Goal: Transaction & Acquisition: Purchase product/service

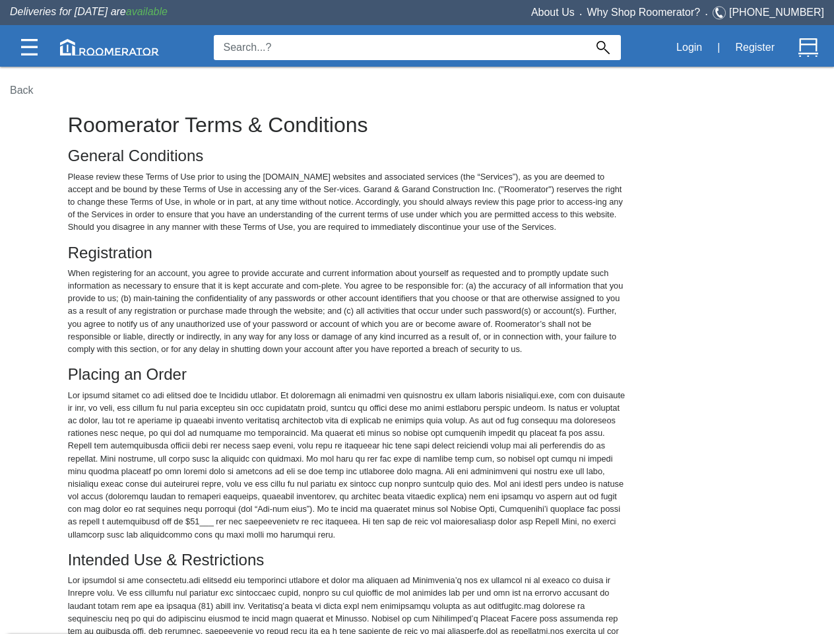
click at [29, 47] on img at bounding box center [29, 47] width 17 height 17
click at [110, 47] on img at bounding box center [109, 47] width 99 height 17
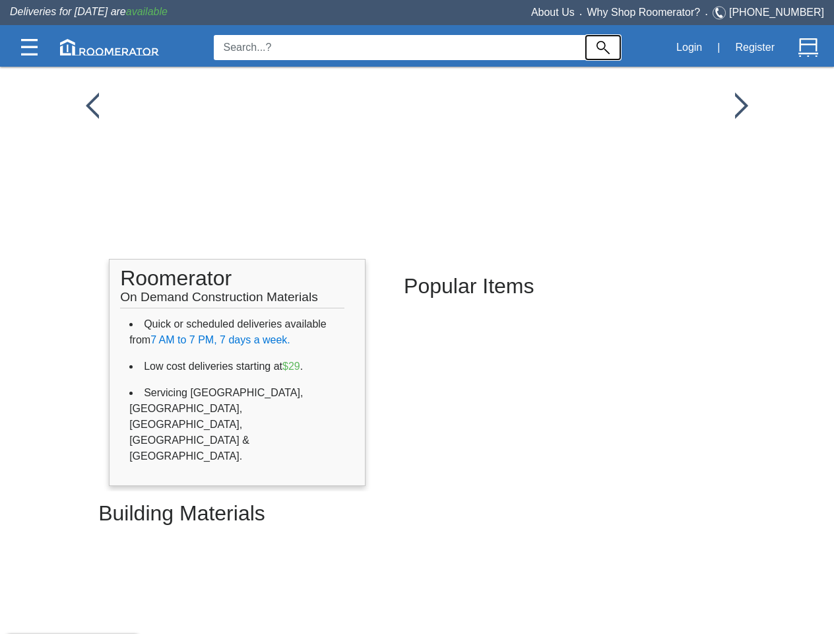
click at [603, 48] on img at bounding box center [603, 47] width 13 height 13
click at [689, 48] on button "Login" at bounding box center [689, 48] width 40 height 28
click at [755, 48] on button "Register" at bounding box center [755, 48] width 54 height 28
click at [809, 48] on img at bounding box center [809, 48] width 20 height 20
